Goal: Task Accomplishment & Management: Use online tool/utility

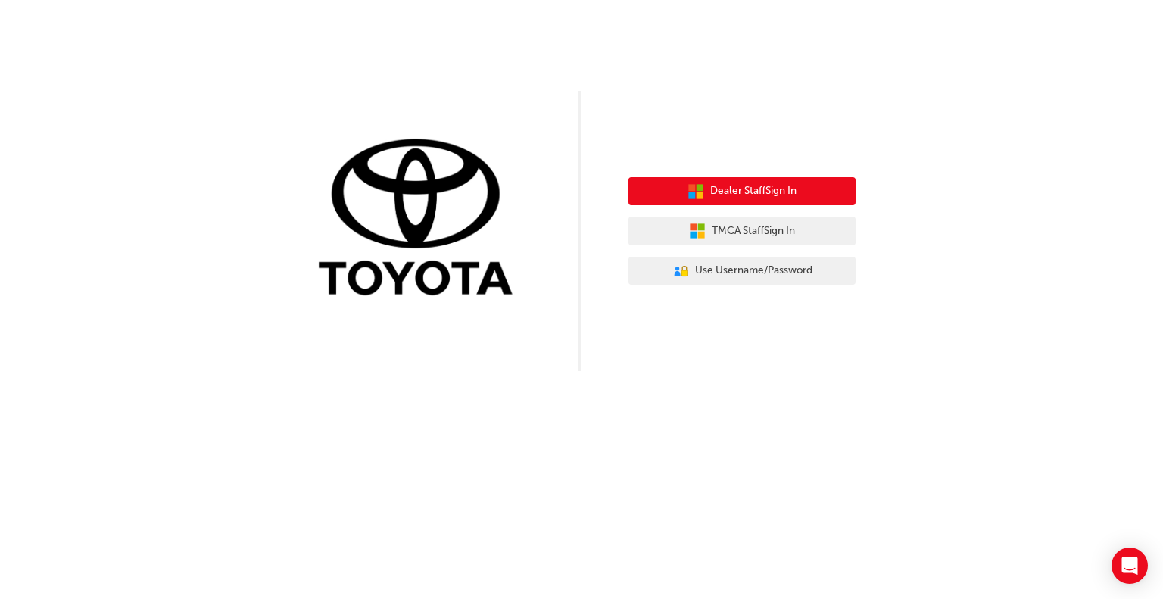
click at [767, 194] on span "Dealer Staff Sign In" at bounding box center [753, 190] width 86 height 17
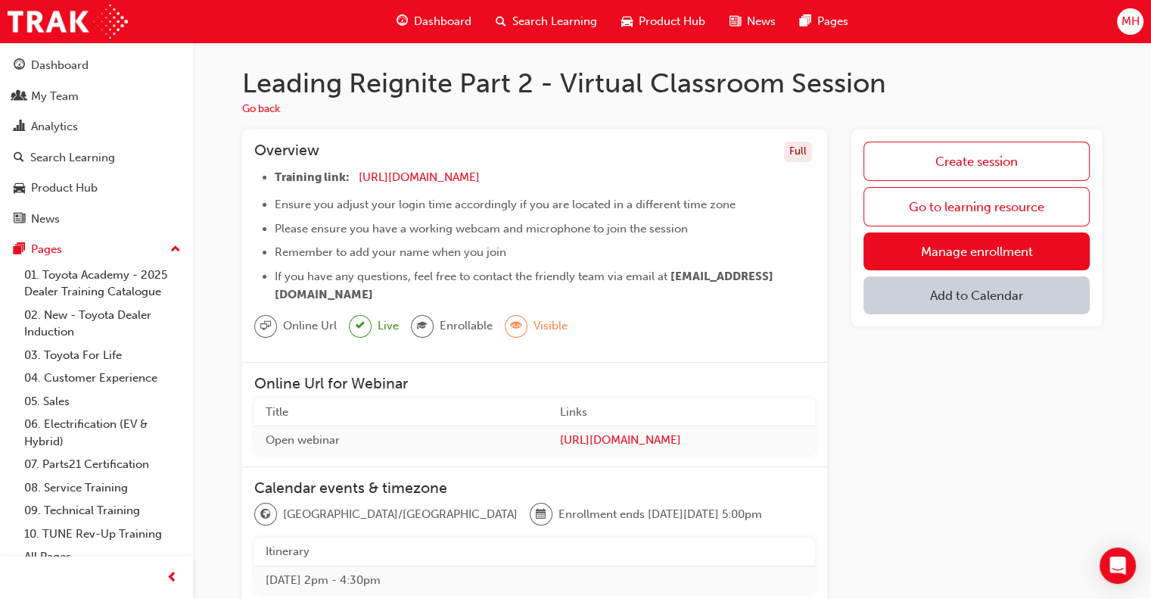
click at [963, 303] on button "Add to Calendar" at bounding box center [977, 295] width 226 height 38
click at [963, 347] on div "Outlook.com" at bounding box center [979, 340] width 92 height 17
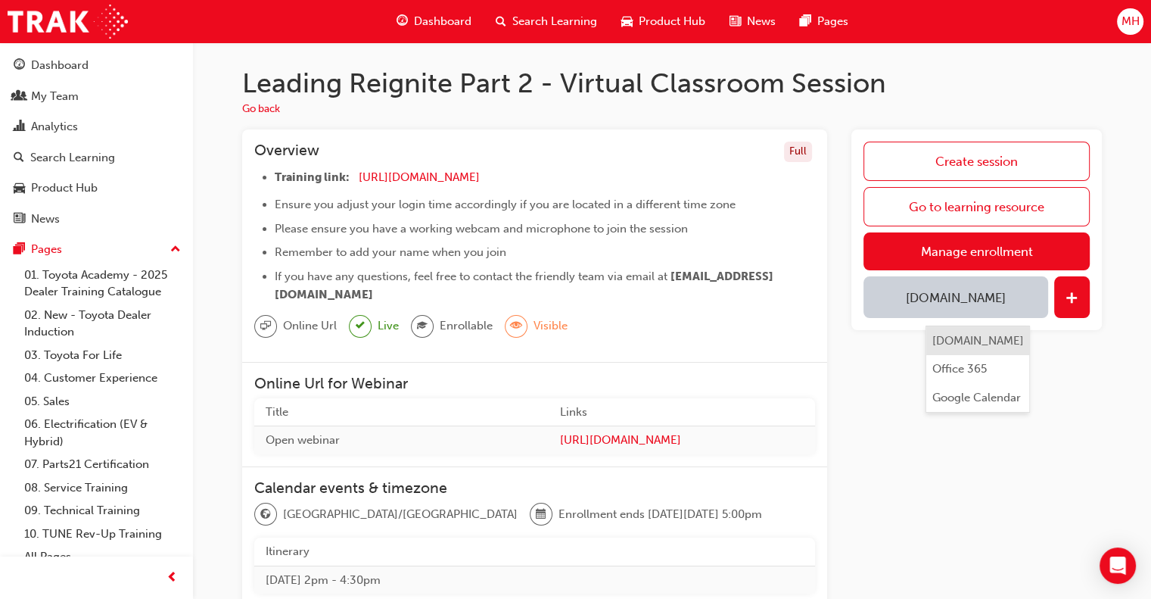
click at [967, 342] on div "Outlook.com" at bounding box center [979, 340] width 92 height 17
click at [1064, 291] on button "button" at bounding box center [1073, 297] width 36 height 42
